Goal: Use online tool/utility: Utilize a website feature to perform a specific function

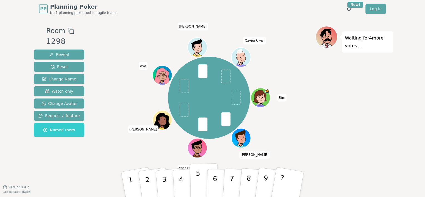
click at [199, 182] on button "5" at bounding box center [204, 184] width 29 height 42
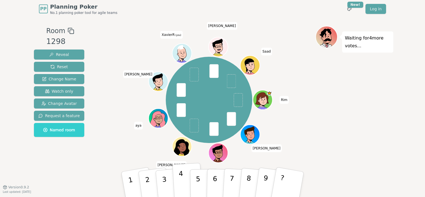
click at [183, 182] on button "4" at bounding box center [187, 184] width 30 height 43
click at [188, 175] on button "4" at bounding box center [187, 184] width 30 height 43
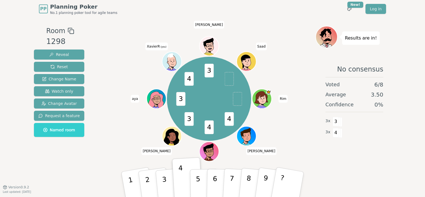
click at [325, 37] on icon at bounding box center [327, 40] width 8 height 6
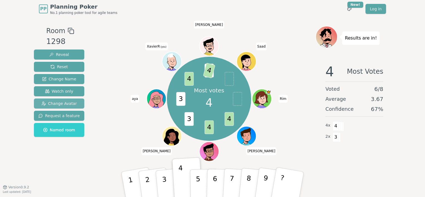
click at [67, 102] on span "Change Avatar" at bounding box center [59, 104] width 36 height 6
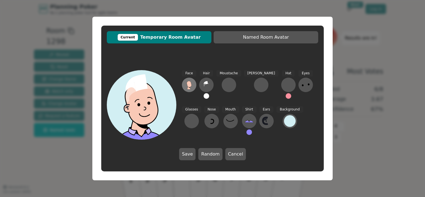
click at [187, 83] on icon at bounding box center [189, 84] width 5 height 6
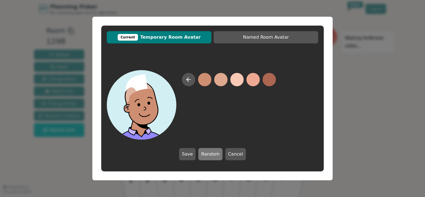
click at [218, 156] on button "Random" at bounding box center [210, 154] width 24 height 12
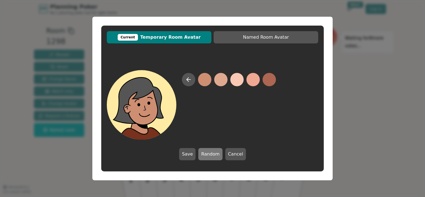
click at [218, 156] on button "Random" at bounding box center [210, 154] width 24 height 12
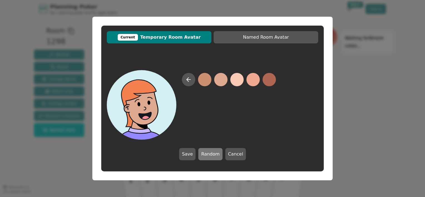
click at [218, 156] on button "Random" at bounding box center [210, 154] width 24 height 12
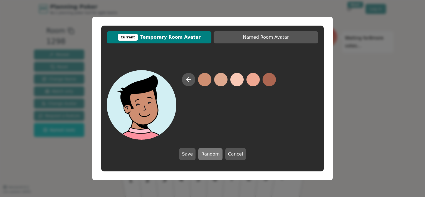
click at [218, 156] on button "Random" at bounding box center [210, 154] width 24 height 12
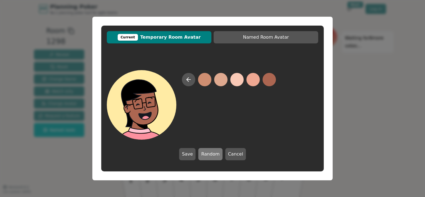
click at [218, 156] on button "Random" at bounding box center [210, 154] width 24 height 12
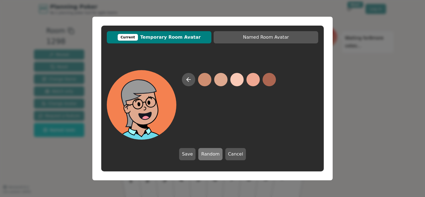
click at [218, 156] on button "Random" at bounding box center [210, 154] width 24 height 12
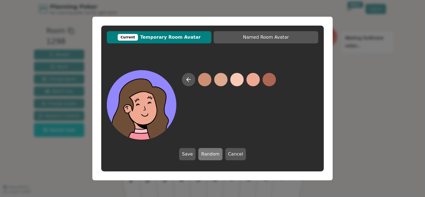
click at [218, 156] on button "Random" at bounding box center [210, 154] width 24 height 12
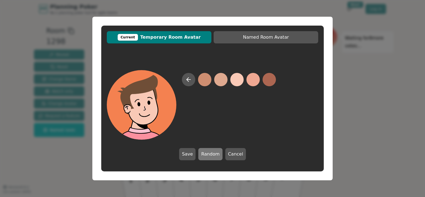
click at [218, 156] on button "Random" at bounding box center [210, 154] width 24 height 12
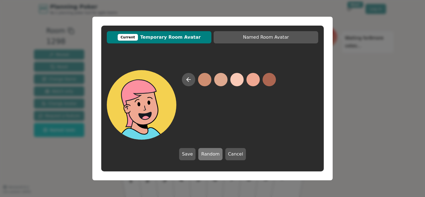
click at [218, 156] on button "Random" at bounding box center [210, 154] width 24 height 12
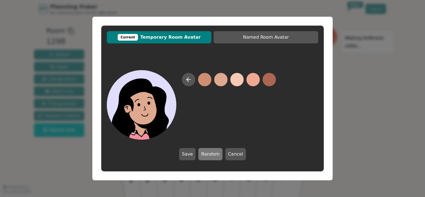
click at [218, 156] on button "Random" at bounding box center [210, 154] width 24 height 12
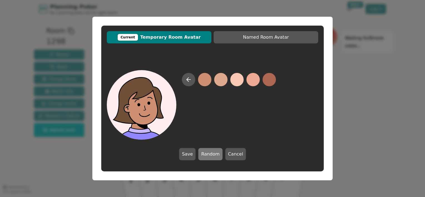
click at [218, 156] on button "Random" at bounding box center [210, 154] width 24 height 12
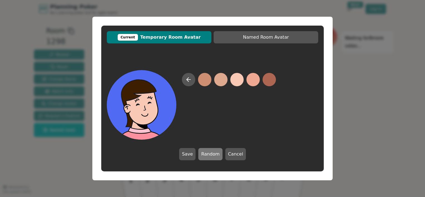
click at [218, 156] on button "Random" at bounding box center [210, 154] width 24 height 12
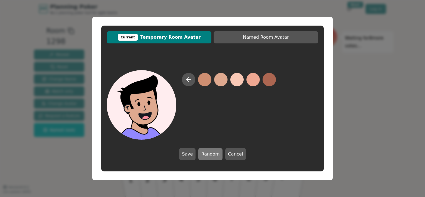
click at [218, 156] on button "Random" at bounding box center [210, 154] width 24 height 12
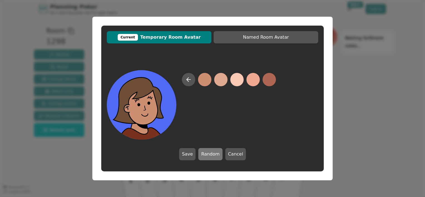
click at [218, 156] on button "Random" at bounding box center [210, 154] width 24 height 12
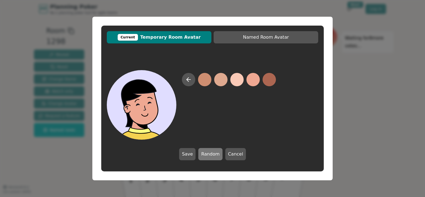
click at [218, 156] on button "Random" at bounding box center [210, 154] width 24 height 12
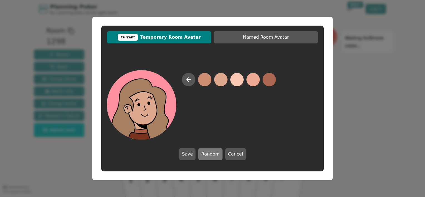
click at [218, 156] on button "Random" at bounding box center [210, 154] width 24 height 12
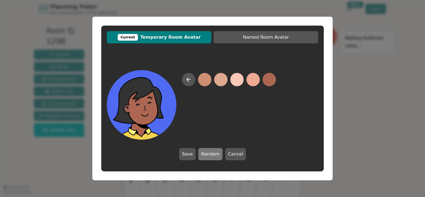
click at [218, 156] on button "Random" at bounding box center [210, 154] width 24 height 12
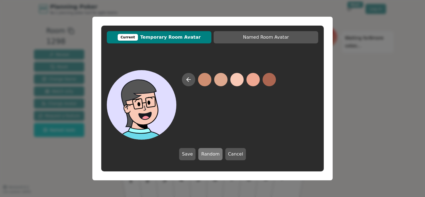
click at [218, 156] on button "Random" at bounding box center [210, 154] width 24 height 12
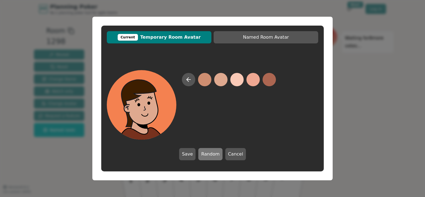
click at [218, 156] on button "Random" at bounding box center [210, 154] width 24 height 12
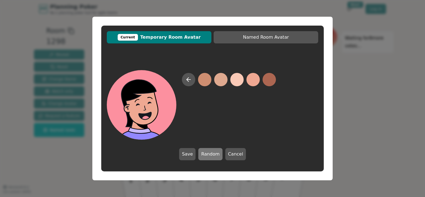
click at [218, 156] on button "Random" at bounding box center [210, 154] width 24 height 12
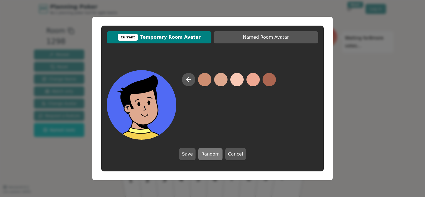
click at [218, 156] on button "Random" at bounding box center [210, 154] width 24 height 12
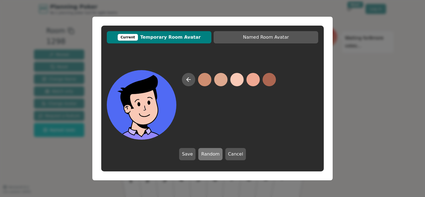
click at [218, 156] on button "Random" at bounding box center [210, 154] width 24 height 12
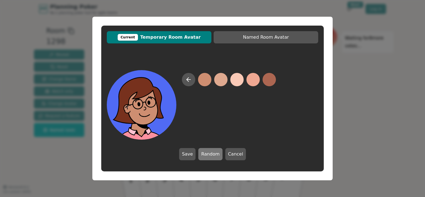
click at [218, 156] on button "Random" at bounding box center [210, 154] width 24 height 12
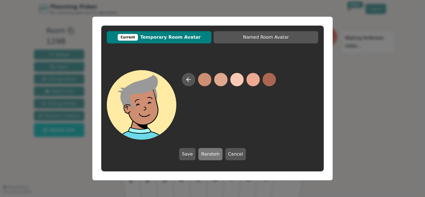
click at [218, 156] on button "Random" at bounding box center [210, 154] width 24 height 12
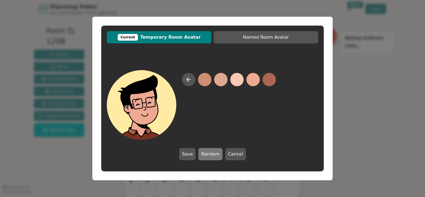
click at [218, 156] on button "Random" at bounding box center [210, 154] width 24 height 12
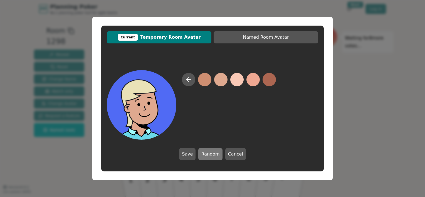
click at [218, 156] on button "Random" at bounding box center [210, 154] width 24 height 12
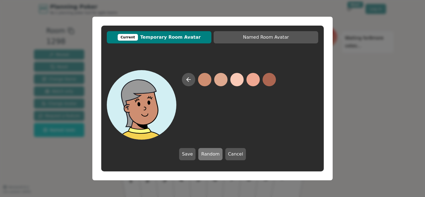
click at [218, 156] on button "Random" at bounding box center [210, 154] width 24 height 12
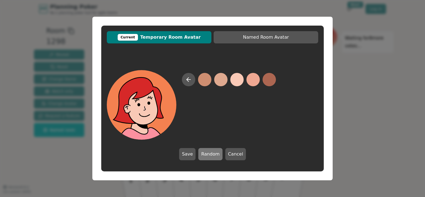
click at [218, 156] on button "Random" at bounding box center [210, 154] width 24 height 12
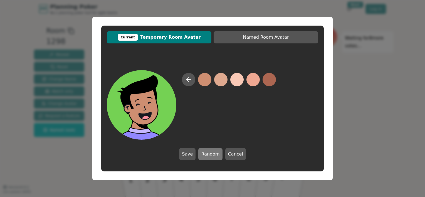
click at [218, 156] on button "Random" at bounding box center [210, 154] width 24 height 12
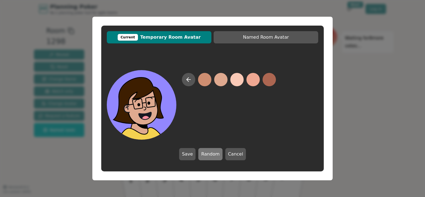
click at [218, 156] on button "Random" at bounding box center [210, 154] width 24 height 12
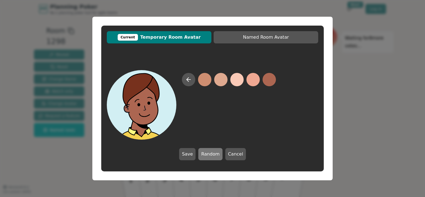
click at [218, 156] on button "Random" at bounding box center [210, 154] width 24 height 12
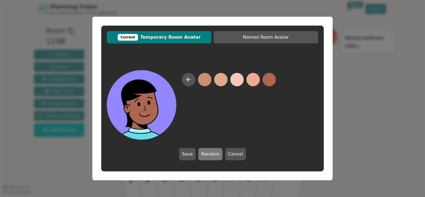
click at [218, 156] on button "Random" at bounding box center [210, 154] width 24 height 12
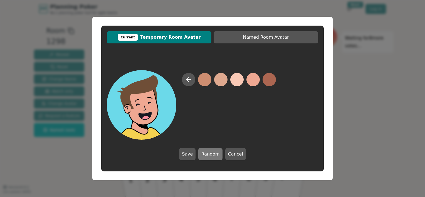
click at [218, 156] on button "Random" at bounding box center [210, 154] width 24 height 12
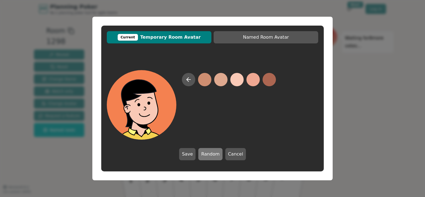
click at [218, 156] on button "Random" at bounding box center [210, 154] width 24 height 12
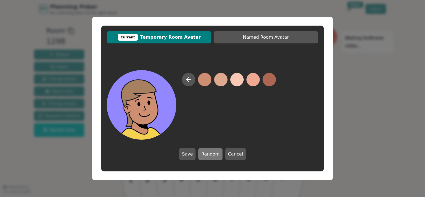
click at [218, 156] on button "Random" at bounding box center [210, 154] width 24 height 12
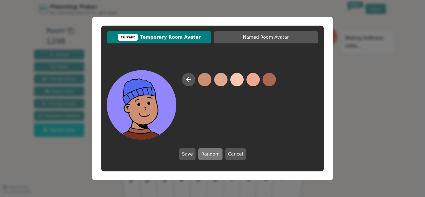
click at [218, 156] on button "Random" at bounding box center [210, 154] width 24 height 12
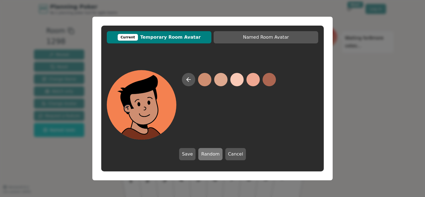
click at [218, 156] on button "Random" at bounding box center [210, 154] width 24 height 12
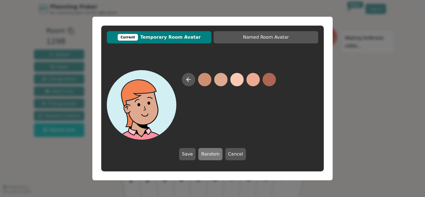
click at [218, 156] on button "Random" at bounding box center [210, 154] width 24 height 12
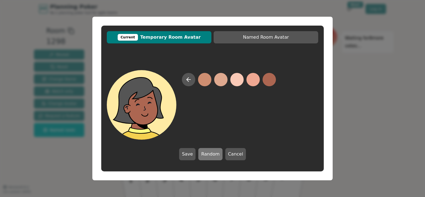
click at [218, 156] on button "Random" at bounding box center [210, 154] width 24 height 12
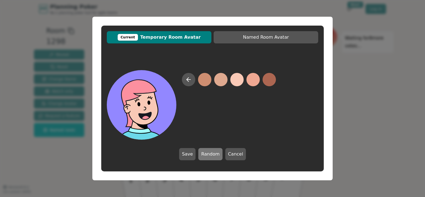
click at [218, 156] on button "Random" at bounding box center [210, 154] width 24 height 12
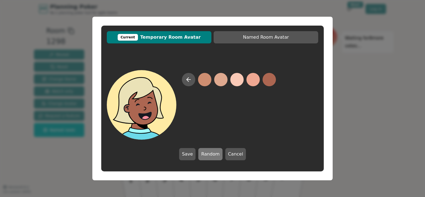
click at [218, 156] on button "Random" at bounding box center [210, 154] width 24 height 12
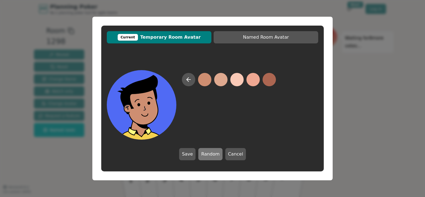
click at [218, 156] on button "Random" at bounding box center [210, 154] width 24 height 12
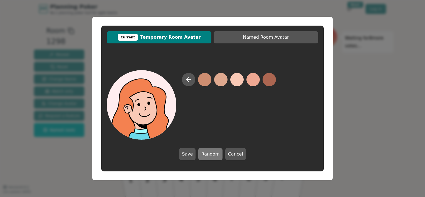
click at [218, 156] on button "Random" at bounding box center [210, 154] width 24 height 12
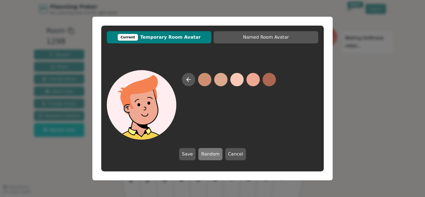
click at [218, 156] on button "Random" at bounding box center [210, 154] width 24 height 12
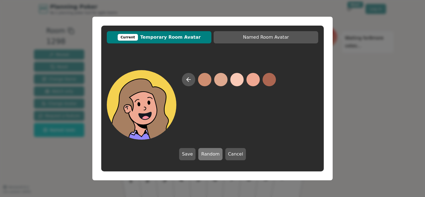
click at [218, 156] on button "Random" at bounding box center [210, 154] width 24 height 12
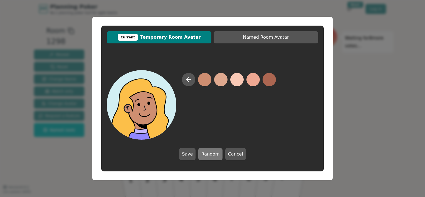
click at [218, 156] on button "Random" at bounding box center [210, 154] width 24 height 12
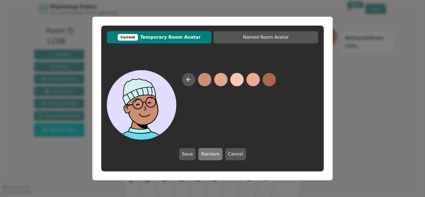
click at [218, 156] on button "Random" at bounding box center [210, 154] width 24 height 12
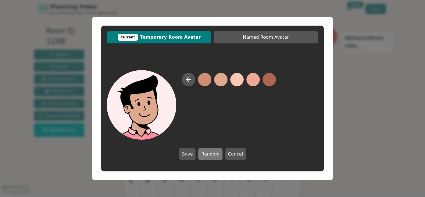
click at [218, 156] on button "Random" at bounding box center [210, 154] width 24 height 12
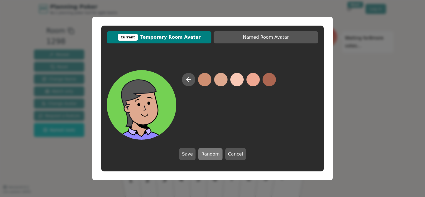
click at [218, 156] on button "Random" at bounding box center [210, 154] width 24 height 12
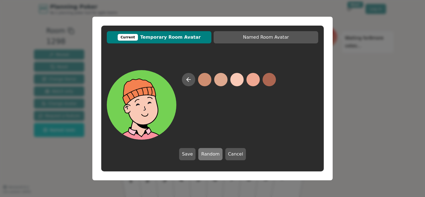
click at [218, 156] on button "Random" at bounding box center [210, 154] width 24 height 12
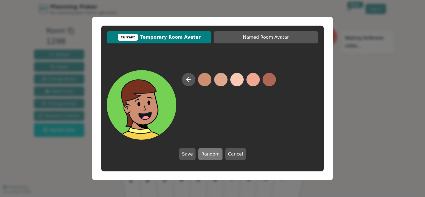
click at [218, 156] on button "Random" at bounding box center [210, 154] width 24 height 12
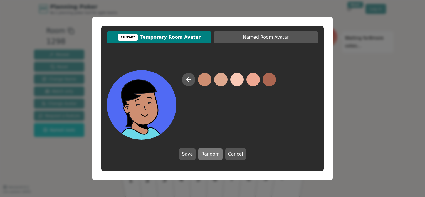
click at [218, 156] on button "Random" at bounding box center [210, 154] width 24 height 12
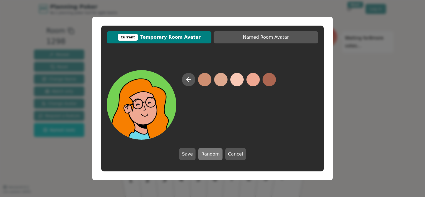
click at [218, 156] on button "Random" at bounding box center [210, 154] width 24 height 12
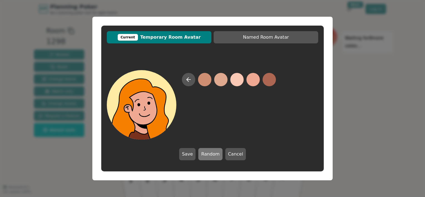
click at [218, 156] on button "Random" at bounding box center [210, 154] width 24 height 12
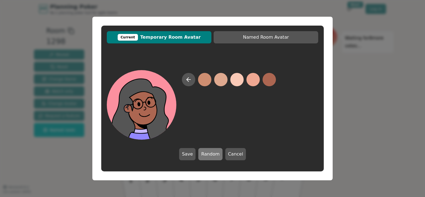
click at [218, 156] on button "Random" at bounding box center [210, 154] width 24 height 12
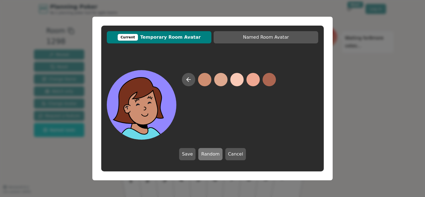
click at [218, 156] on button "Random" at bounding box center [210, 154] width 24 height 12
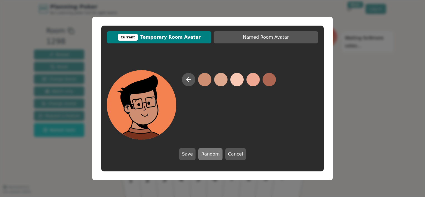
click at [218, 156] on button "Random" at bounding box center [210, 154] width 24 height 12
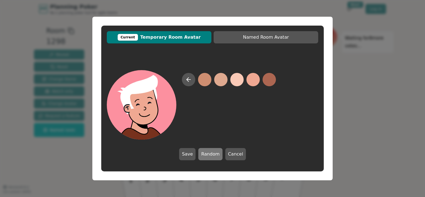
click at [218, 156] on button "Random" at bounding box center [210, 154] width 24 height 12
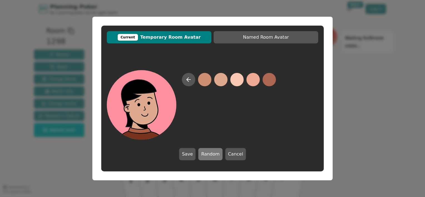
click at [218, 156] on button "Random" at bounding box center [210, 154] width 24 height 12
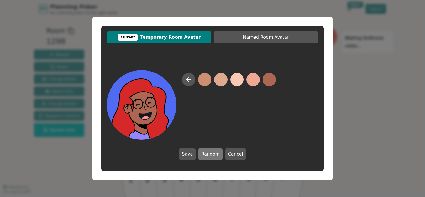
click at [218, 156] on button "Random" at bounding box center [210, 154] width 24 height 12
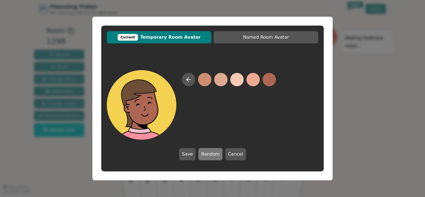
click at [218, 156] on button "Random" at bounding box center [210, 154] width 24 height 12
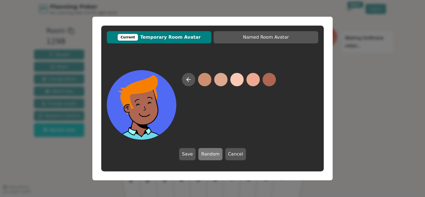
click at [218, 156] on button "Random" at bounding box center [210, 154] width 24 height 12
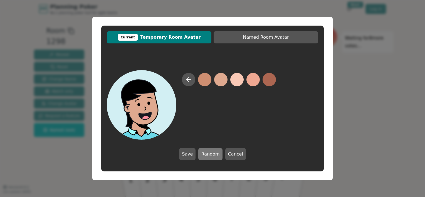
click at [218, 156] on button "Random" at bounding box center [210, 154] width 24 height 12
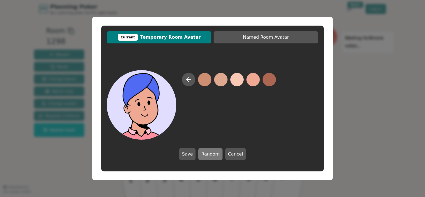
click at [218, 156] on button "Random" at bounding box center [210, 154] width 24 height 12
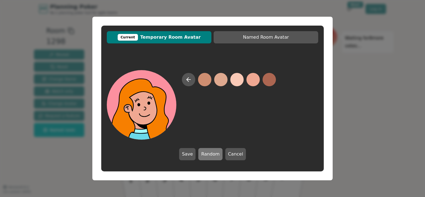
click at [218, 156] on button "Random" at bounding box center [210, 154] width 24 height 12
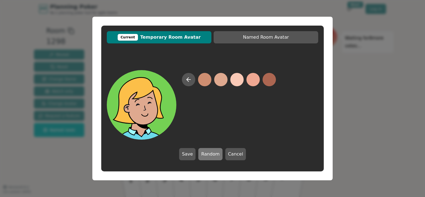
click at [218, 156] on button "Random" at bounding box center [210, 154] width 24 height 12
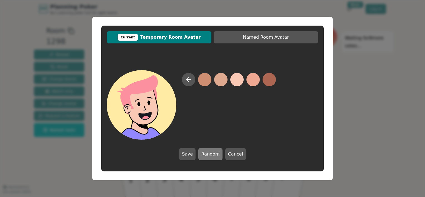
click at [218, 156] on button "Random" at bounding box center [210, 154] width 24 height 12
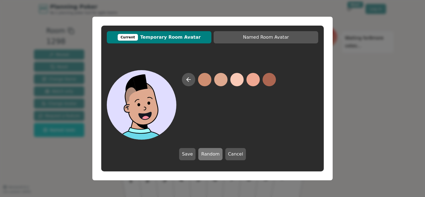
click at [218, 156] on button "Random" at bounding box center [210, 154] width 24 height 12
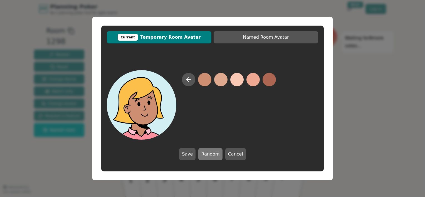
click at [218, 156] on button "Random" at bounding box center [210, 154] width 24 height 12
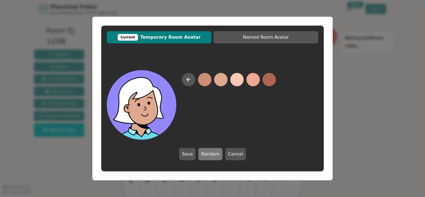
click at [218, 156] on button "Random" at bounding box center [210, 154] width 24 height 12
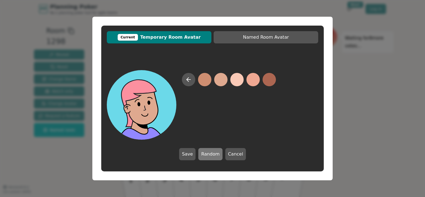
click at [218, 156] on button "Random" at bounding box center [210, 154] width 24 height 12
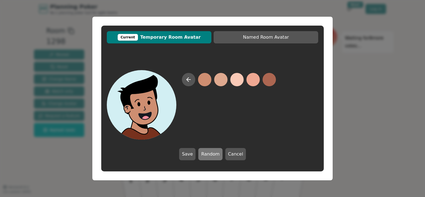
click at [218, 156] on button "Random" at bounding box center [210, 154] width 24 height 12
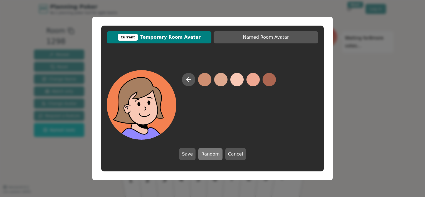
click at [218, 156] on button "Random" at bounding box center [210, 154] width 24 height 12
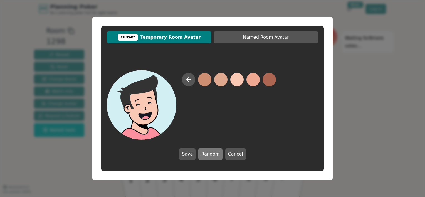
click at [218, 156] on button "Random" at bounding box center [210, 154] width 24 height 12
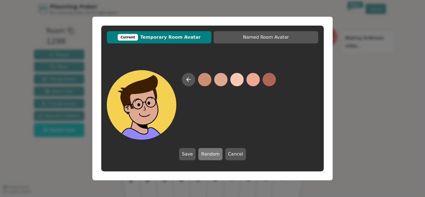
click at [218, 156] on button "Random" at bounding box center [210, 154] width 24 height 12
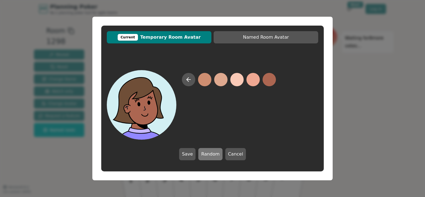
click at [218, 156] on button "Random" at bounding box center [210, 154] width 24 height 12
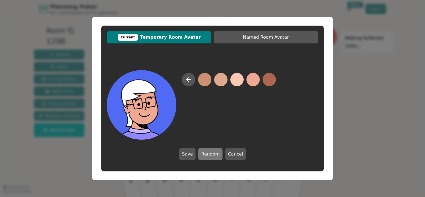
click at [218, 156] on button "Random" at bounding box center [210, 154] width 24 height 12
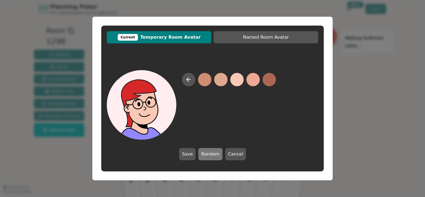
click at [218, 156] on button "Random" at bounding box center [210, 154] width 24 height 12
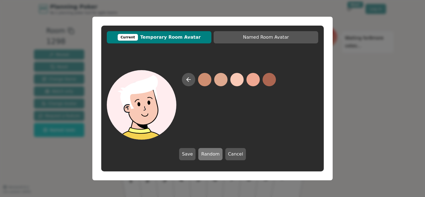
click at [210, 155] on button "Random" at bounding box center [210, 154] width 24 height 12
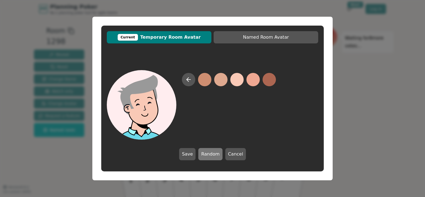
click at [210, 155] on button "Random" at bounding box center [210, 154] width 24 height 12
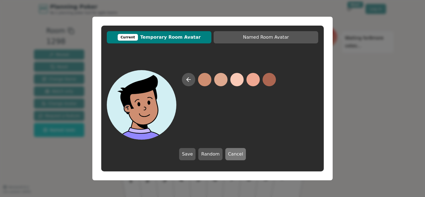
click at [226, 155] on button "Cancel" at bounding box center [235, 154] width 21 height 12
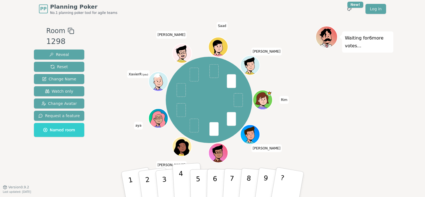
click at [173, 177] on button "4" at bounding box center [187, 184] width 30 height 43
click at [184, 183] on button "4" at bounding box center [187, 184] width 30 height 43
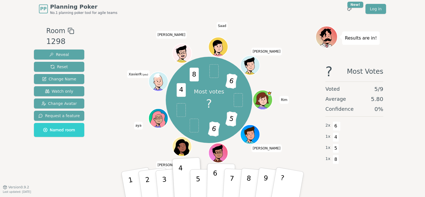
click at [216, 193] on button "6" at bounding box center [221, 184] width 29 height 42
